Goal: Task Accomplishment & Management: Complete application form

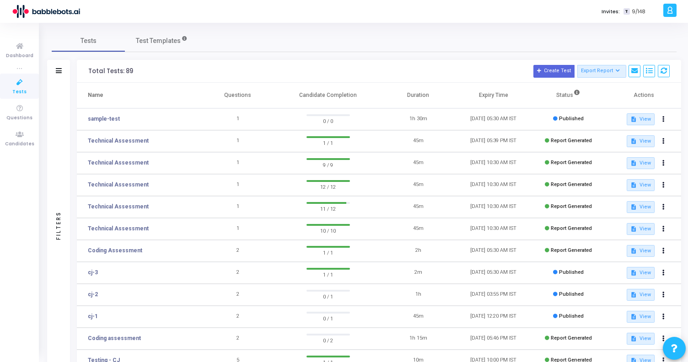
click at [670, 12] on icon at bounding box center [670, 10] width 7 height 11
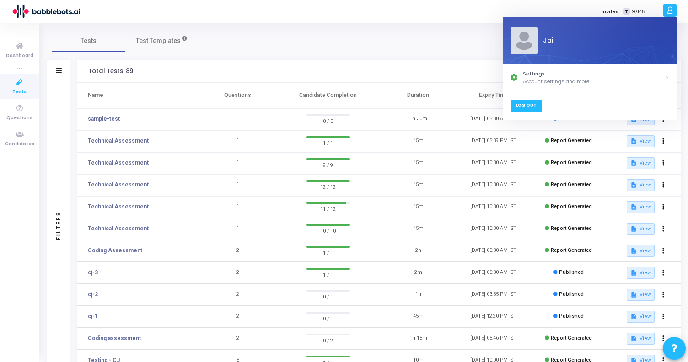
click at [522, 106] on link "Log Out" at bounding box center [526, 106] width 32 height 12
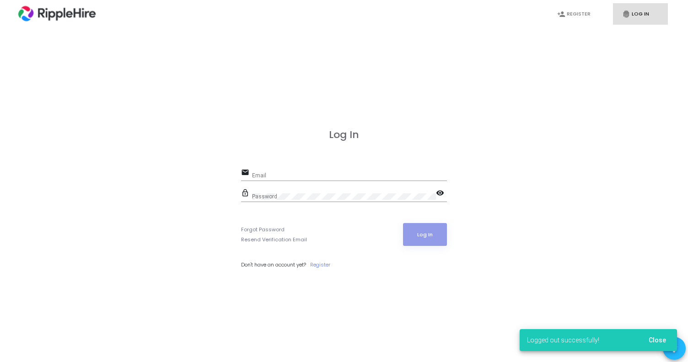
scroll to position [-78, 0]
type input "[EMAIL_ADDRESS]"
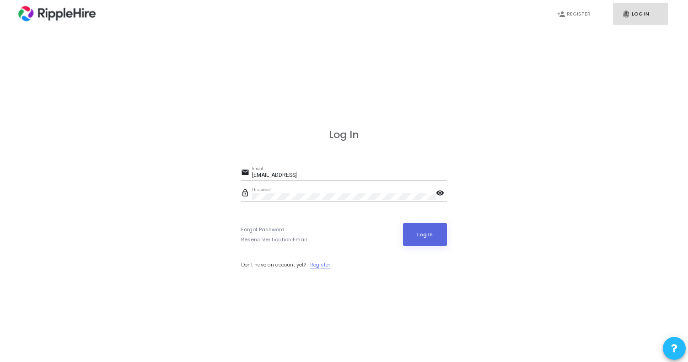
click at [324, 265] on link "Register" at bounding box center [320, 265] width 20 height 8
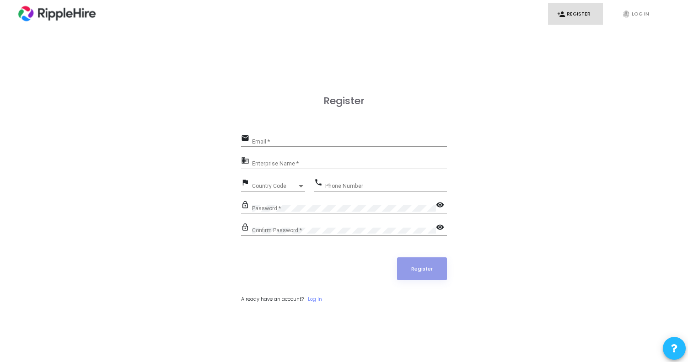
type input "[EMAIL_ADDRESS]"
click at [285, 142] on input "[EMAIL_ADDRESS]" at bounding box center [349, 142] width 195 height 6
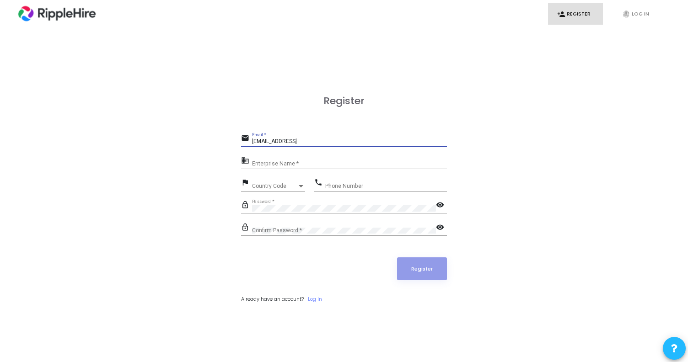
click at [285, 142] on input "[EMAIL_ADDRESS]" at bounding box center [349, 142] width 195 height 6
drag, startPoint x: 296, startPoint y: 143, endPoint x: 233, endPoint y: 132, distance: 64.0
click at [233, 132] on div "Register email [PERSON_NAME][EMAIL_ADDRESS] Email * business Enterprise Name * …" at bounding box center [344, 209] width 668 height 362
type input "[EMAIL_ADDRESS][DOMAIN_NAME]"
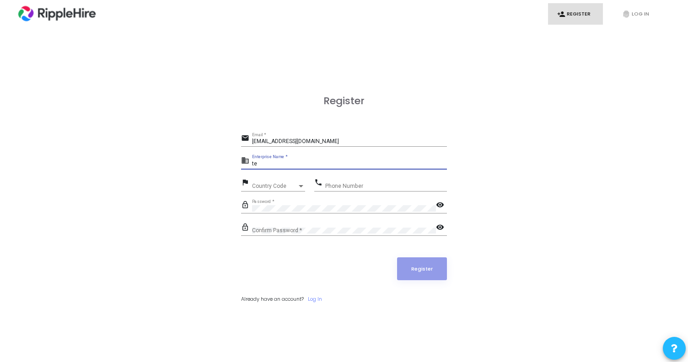
type input "t"
type input "Ripplehire"
click at [441, 206] on mat-icon "visibility" at bounding box center [441, 205] width 11 height 11
click at [313, 202] on div "Password *" at bounding box center [344, 207] width 184 height 14
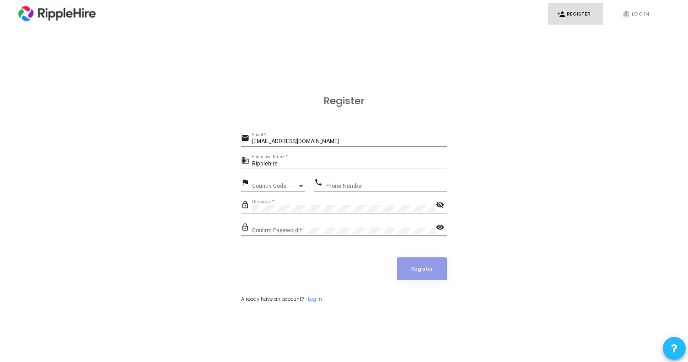
click at [313, 202] on div "Password *" at bounding box center [344, 207] width 184 height 14
click at [235, 209] on div "Register email [EMAIL_ADDRESS][DOMAIN_NAME] Email * business Ripplehire Enterpr…" at bounding box center [344, 209] width 668 height 362
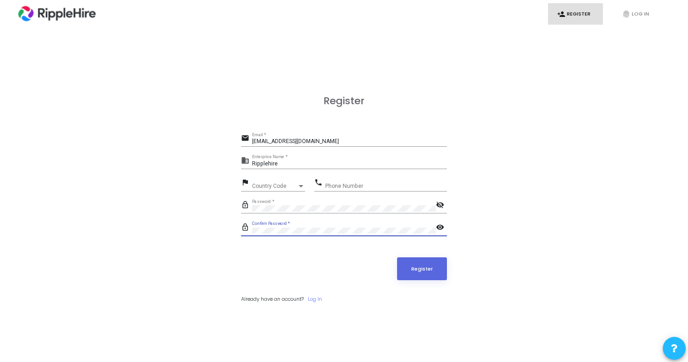
click at [442, 227] on mat-icon "visibility" at bounding box center [441, 228] width 11 height 11
click at [429, 275] on button "Register" at bounding box center [422, 269] width 50 height 23
